Goal: Find specific page/section: Find specific page/section

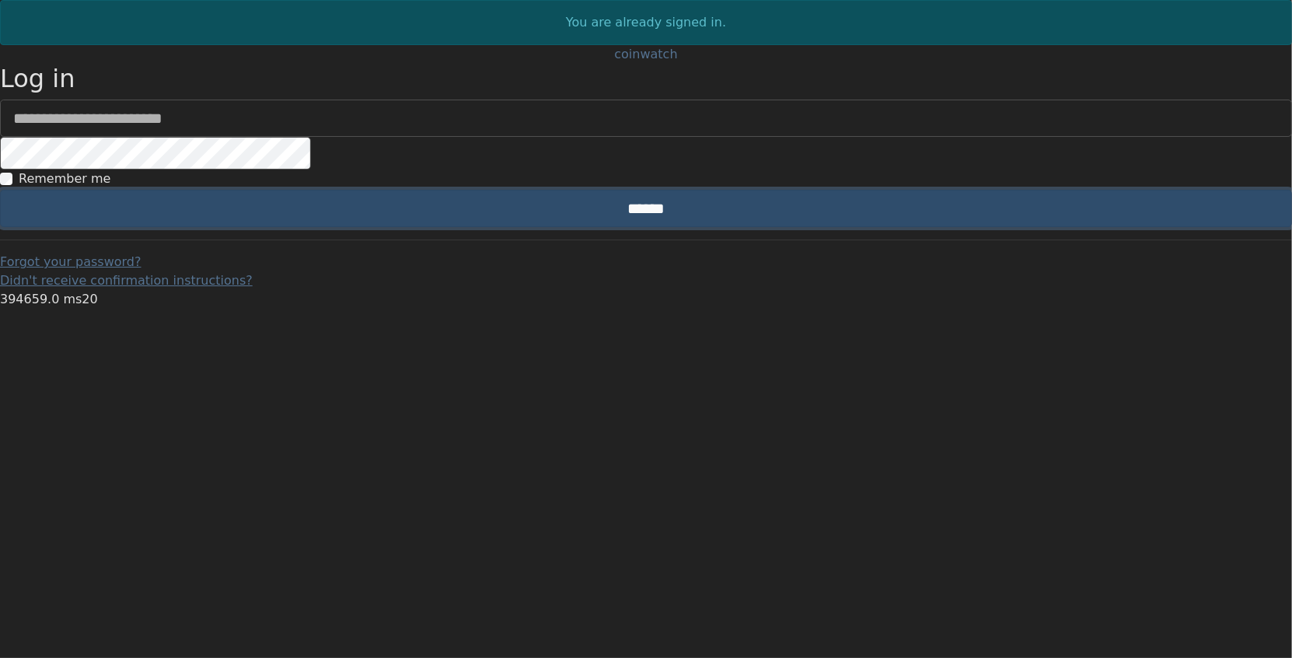
click at [551, 227] on input "******" at bounding box center [646, 208] width 1292 height 37
